Goal: Answer question/provide support

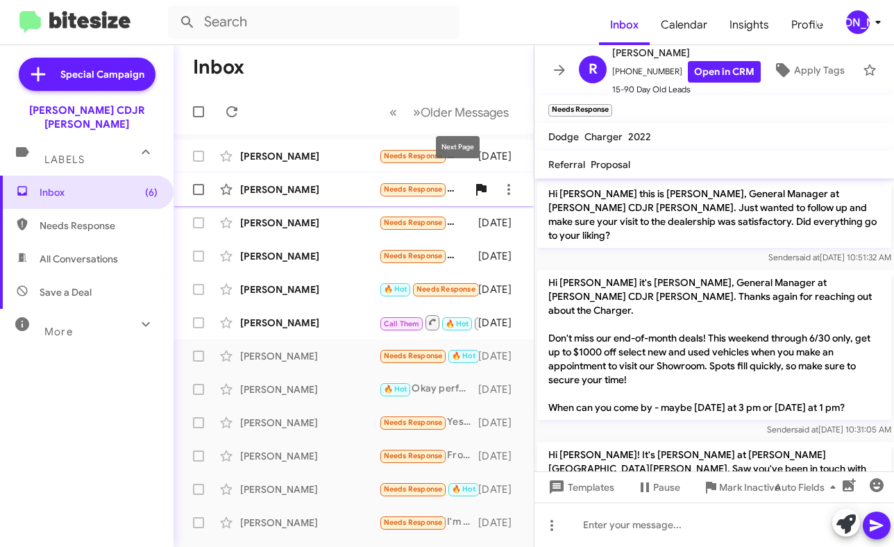
scroll to position [588, 0]
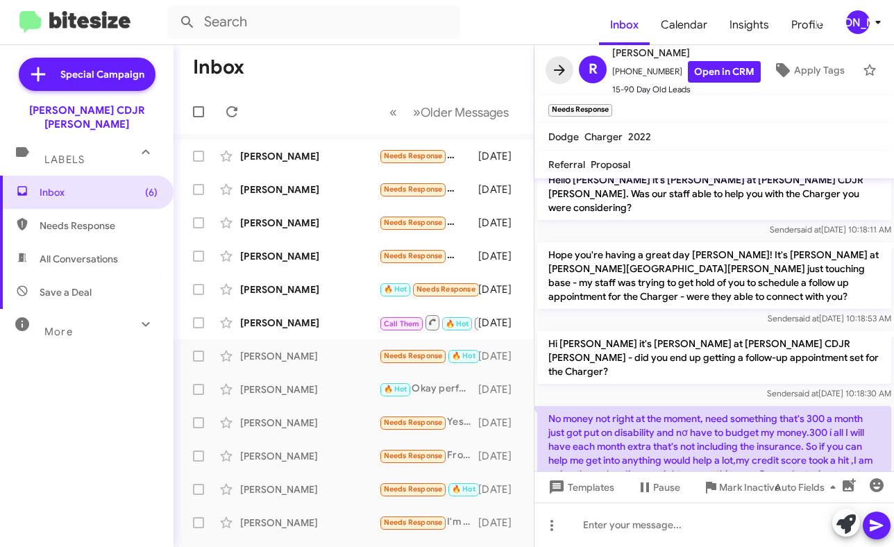
click at [557, 70] on icon at bounding box center [559, 70] width 11 height 10
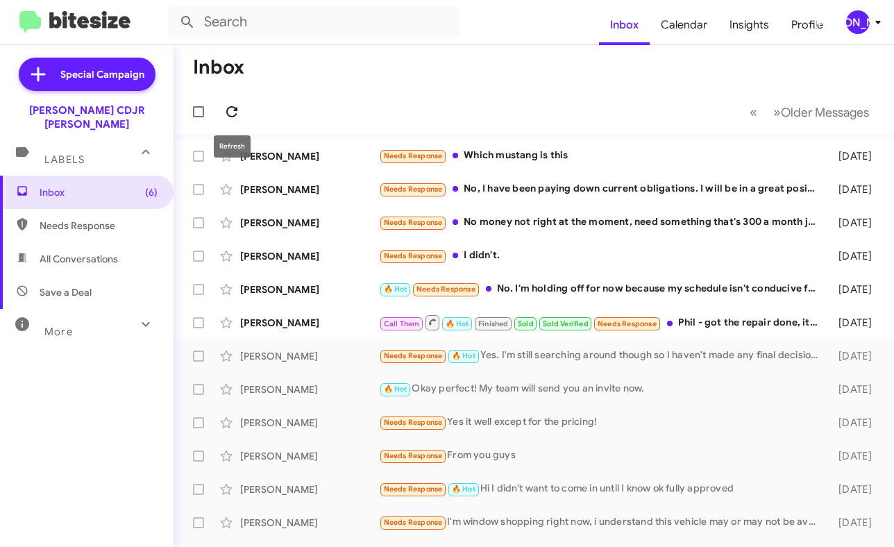
click at [235, 99] on button at bounding box center [232, 112] width 28 height 28
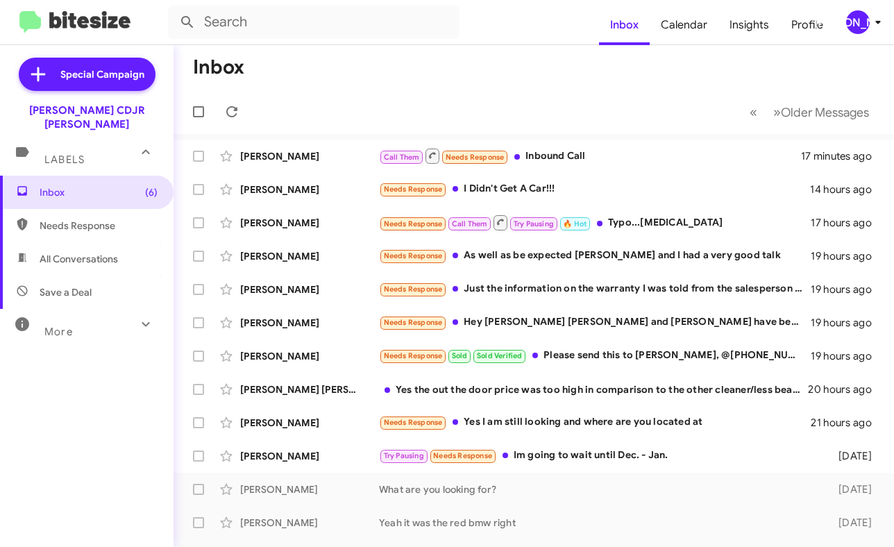
click at [860, 24] on div "[PERSON_NAME]" at bounding box center [858, 22] width 24 height 24
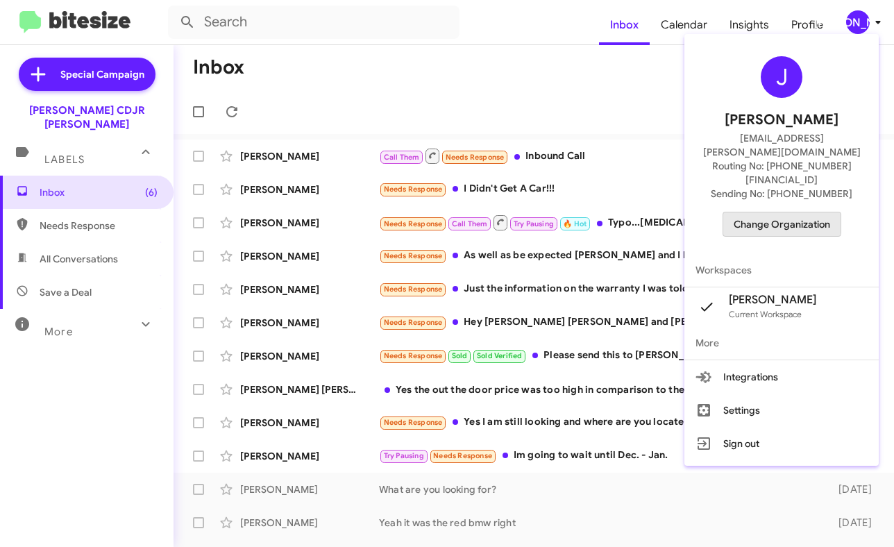
click at [764, 212] on span "Change Organization" at bounding box center [781, 224] width 96 height 24
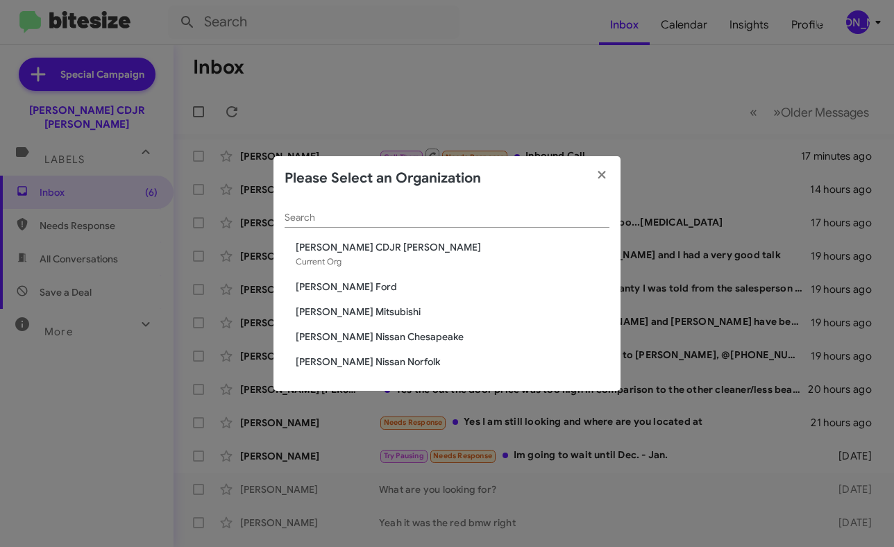
click at [359, 312] on span "[PERSON_NAME] Mitsubishi" at bounding box center [453, 312] width 314 height 14
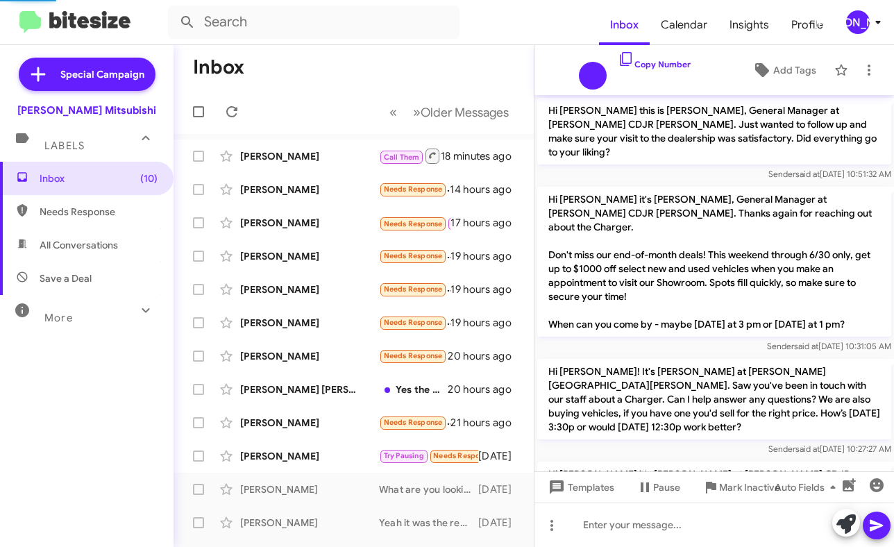
scroll to position [584, 0]
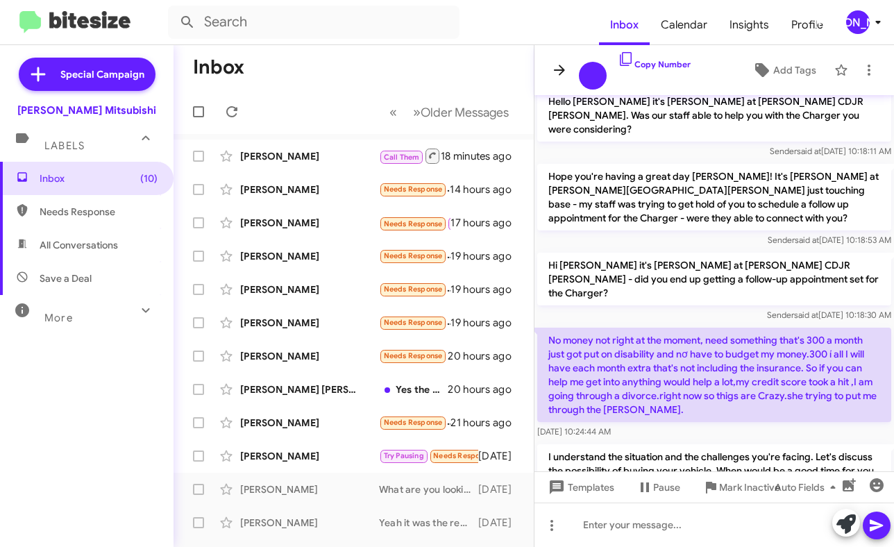
click at [559, 64] on icon at bounding box center [559, 70] width 17 height 17
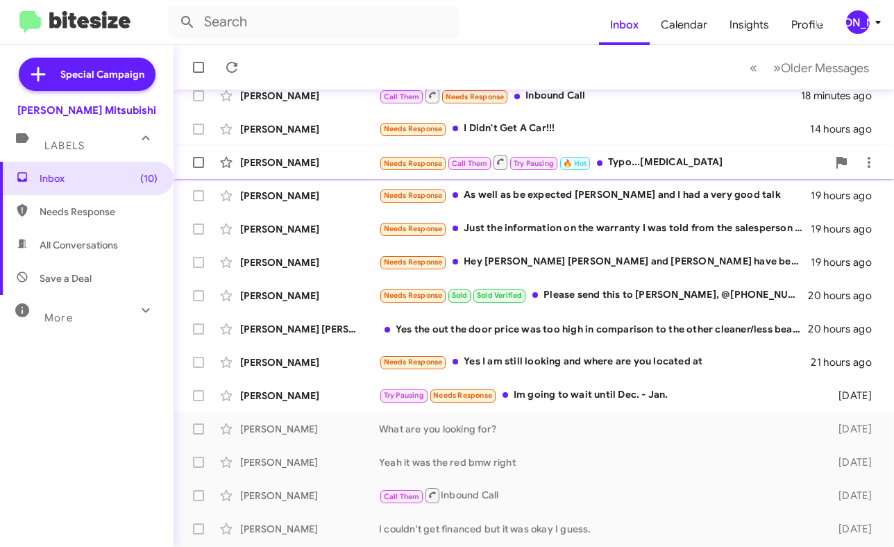
scroll to position [62, 0]
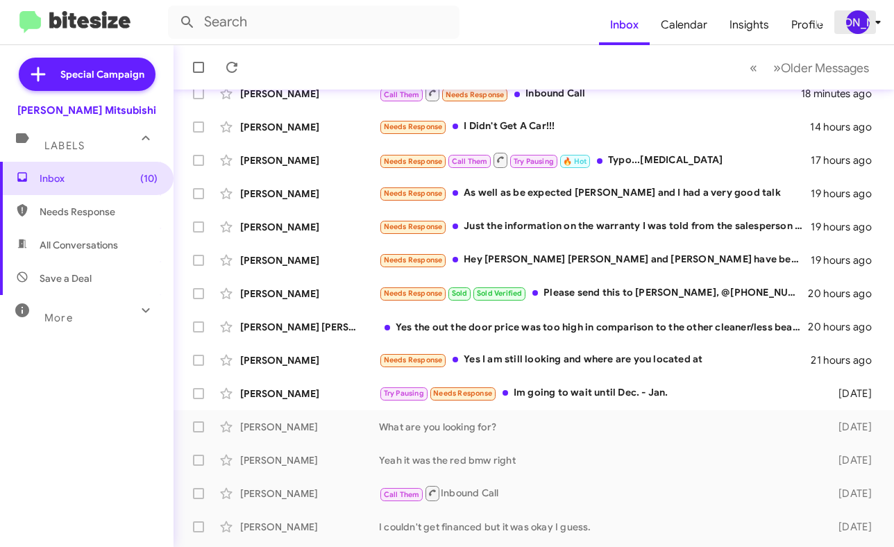
click at [857, 33] on div "[PERSON_NAME]" at bounding box center [858, 22] width 24 height 24
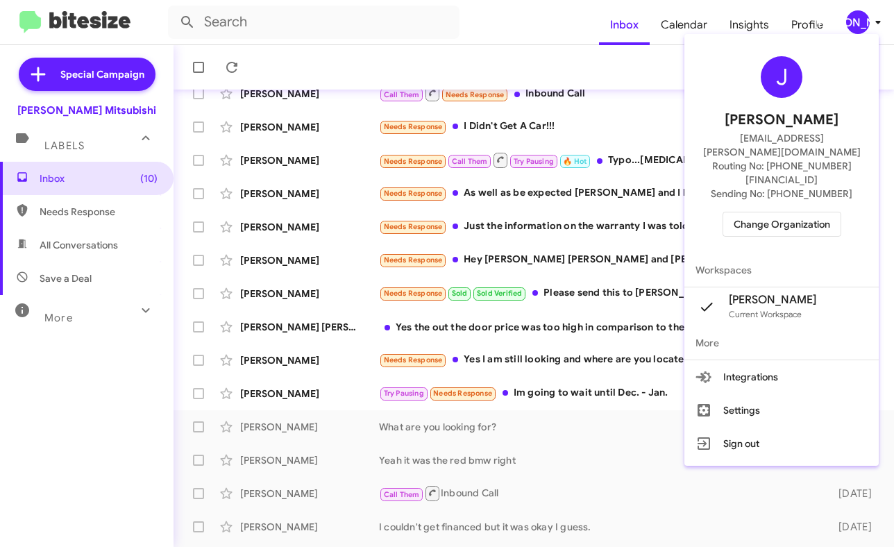
click at [797, 212] on span "Change Organization" at bounding box center [781, 224] width 96 height 24
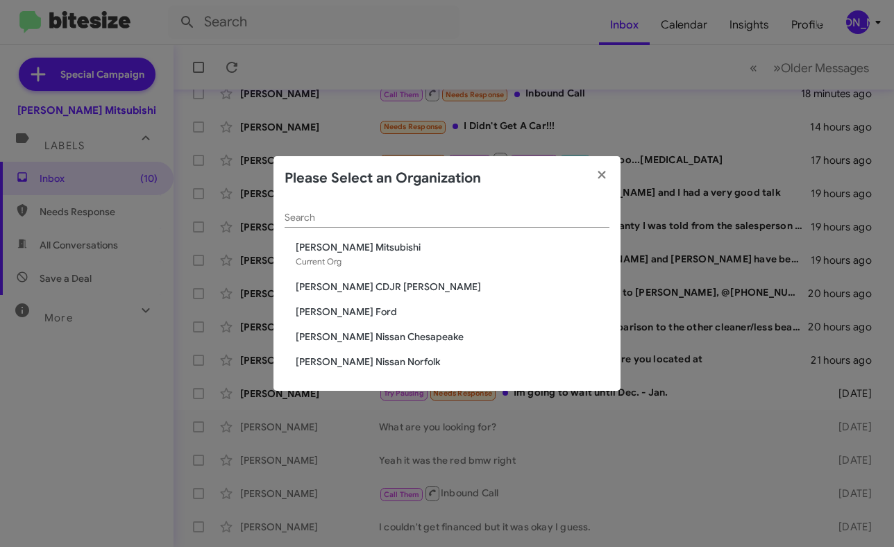
click at [383, 285] on span "[PERSON_NAME] CDJR [PERSON_NAME]" at bounding box center [453, 287] width 314 height 14
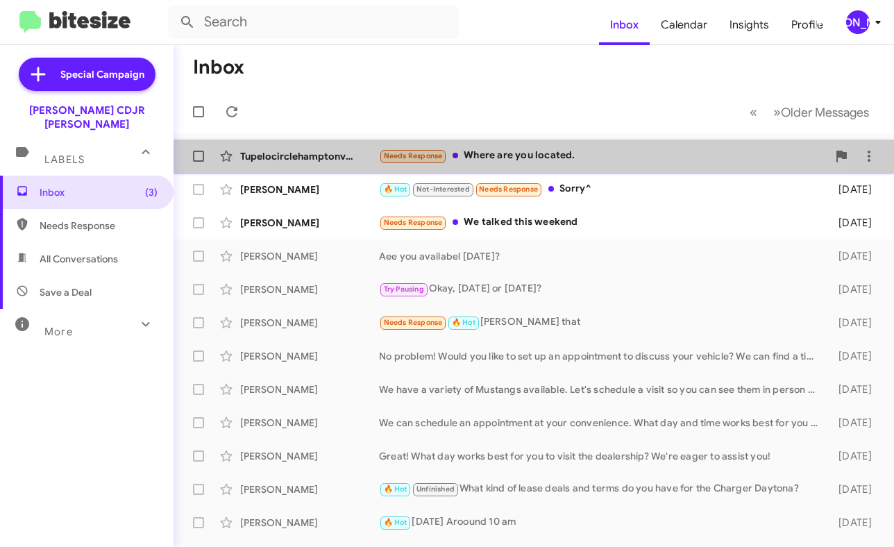
click at [431, 152] on span "Needs Response" at bounding box center [413, 155] width 59 height 9
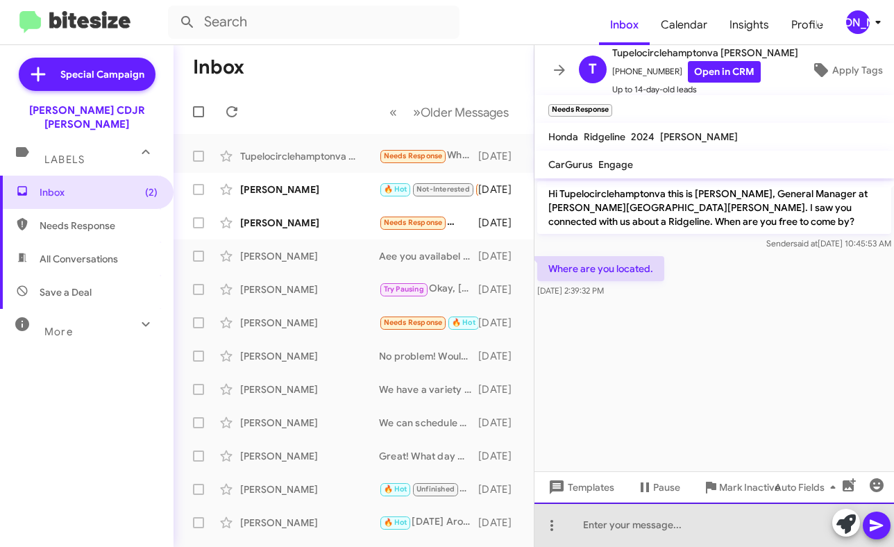
click at [593, 531] on div at bounding box center [713, 524] width 359 height 44
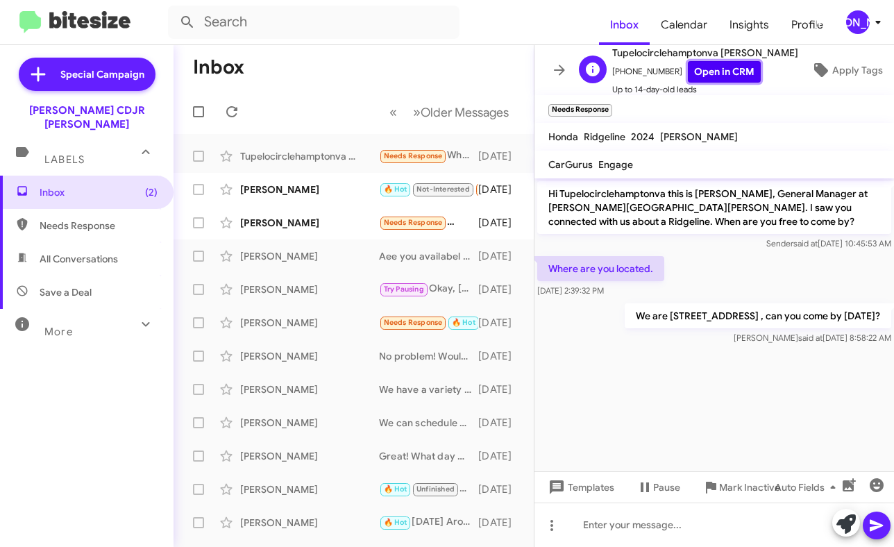
click at [693, 73] on link "Open in CRM" at bounding box center [724, 72] width 73 height 22
click at [557, 74] on icon at bounding box center [559, 70] width 17 height 17
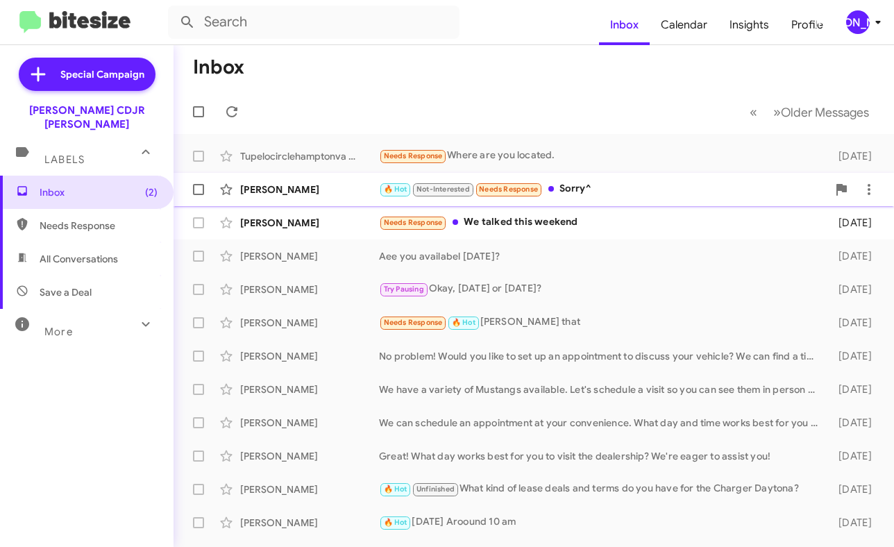
click at [544, 201] on div "[PERSON_NAME] 🔥 Hot Not-Interested Needs Response Sorry^ [DATE]" at bounding box center [534, 190] width 698 height 28
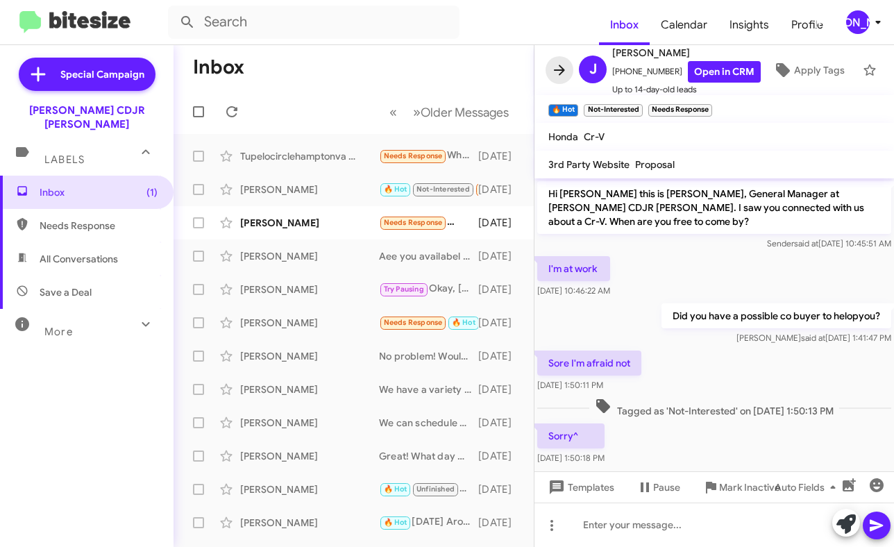
click at [557, 77] on icon at bounding box center [559, 70] width 17 height 17
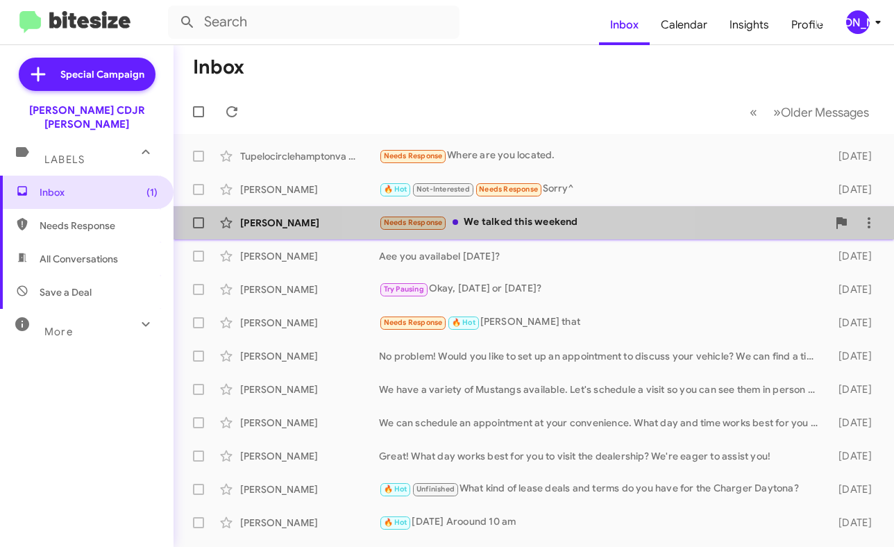
click at [530, 235] on div "[PERSON_NAME] Needs Response We talked this weekend [DATE]" at bounding box center [534, 223] width 698 height 28
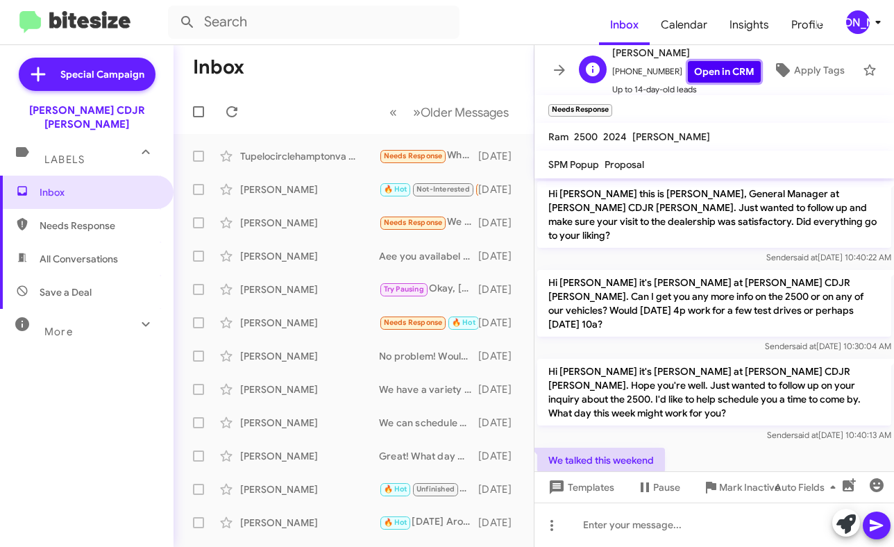
click at [697, 69] on link "Open in CRM" at bounding box center [724, 72] width 73 height 22
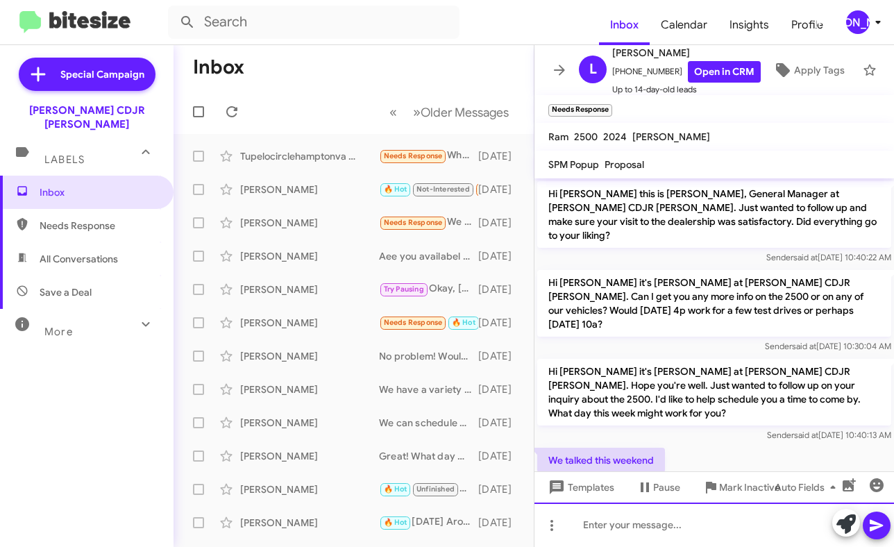
click at [614, 529] on div at bounding box center [713, 524] width 359 height 44
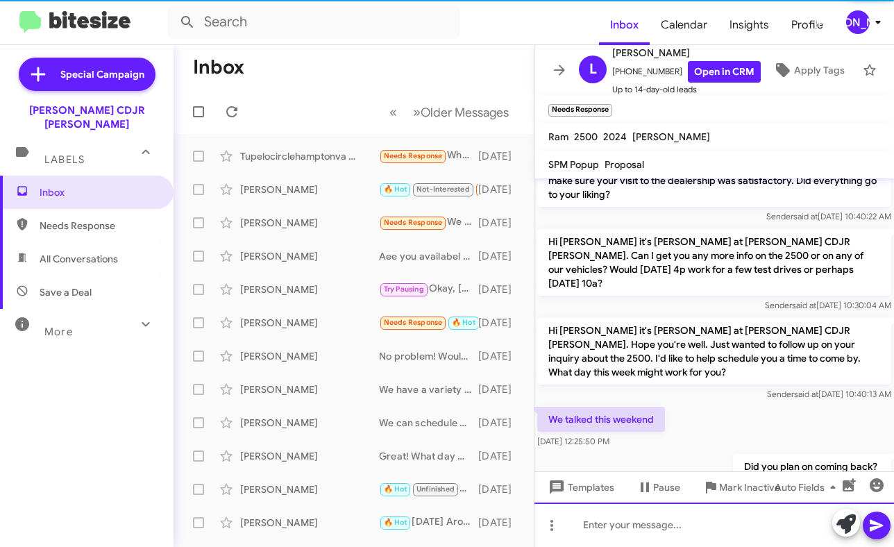
scroll to position [44, 0]
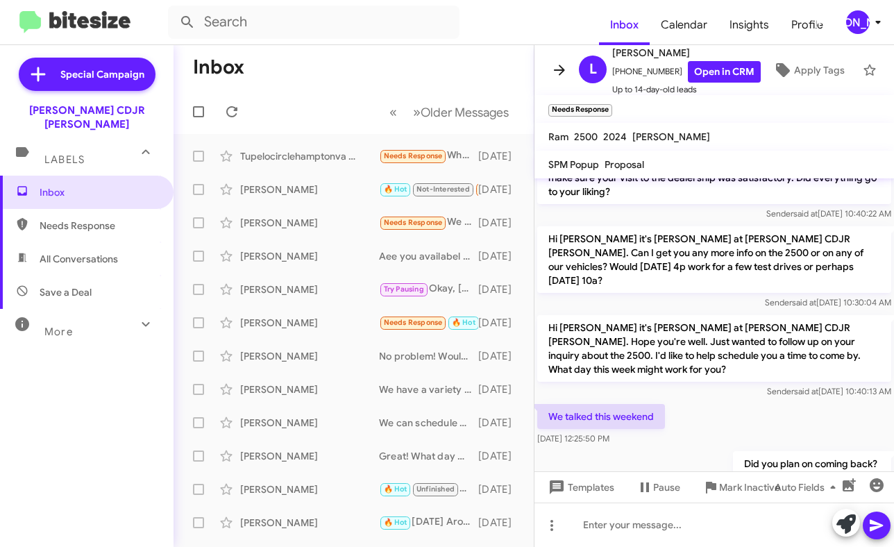
click at [563, 62] on icon at bounding box center [559, 70] width 17 height 17
